Goal: Transaction & Acquisition: Purchase product/service

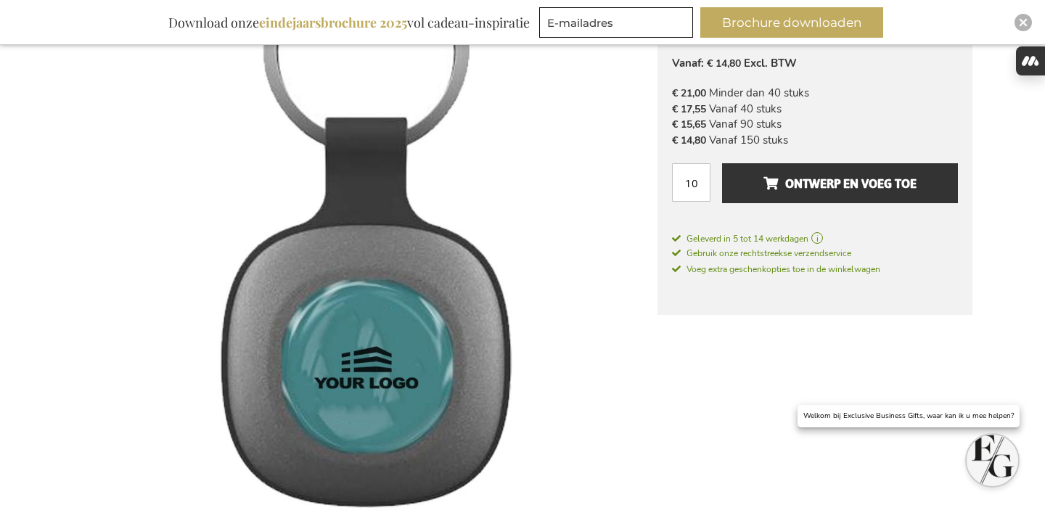
scroll to position [305, 0]
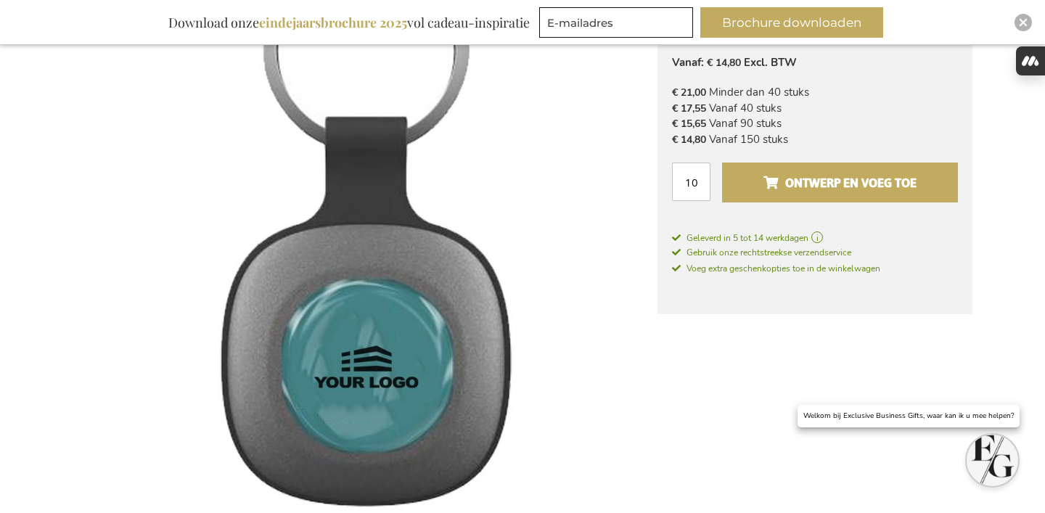
type input "frederic@salixconsult.be"
click at [887, 182] on span "Ontwerp en voeg toe" at bounding box center [839, 182] width 153 height 23
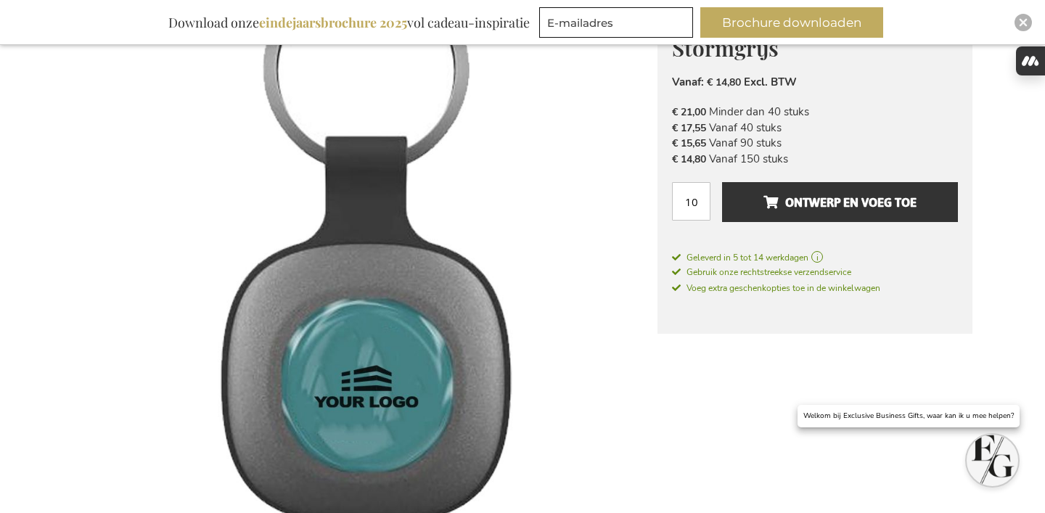
scroll to position [416, 0]
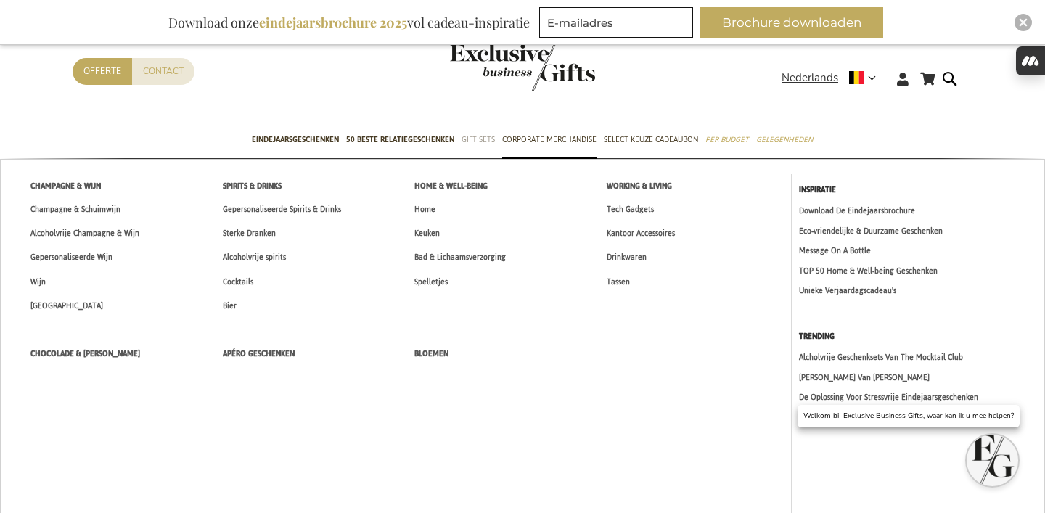
type input "frederic@salixconsult.be"
click at [467, 141] on span "Gift Sets" at bounding box center [478, 139] width 33 height 15
